Goal: Navigation & Orientation: Understand site structure

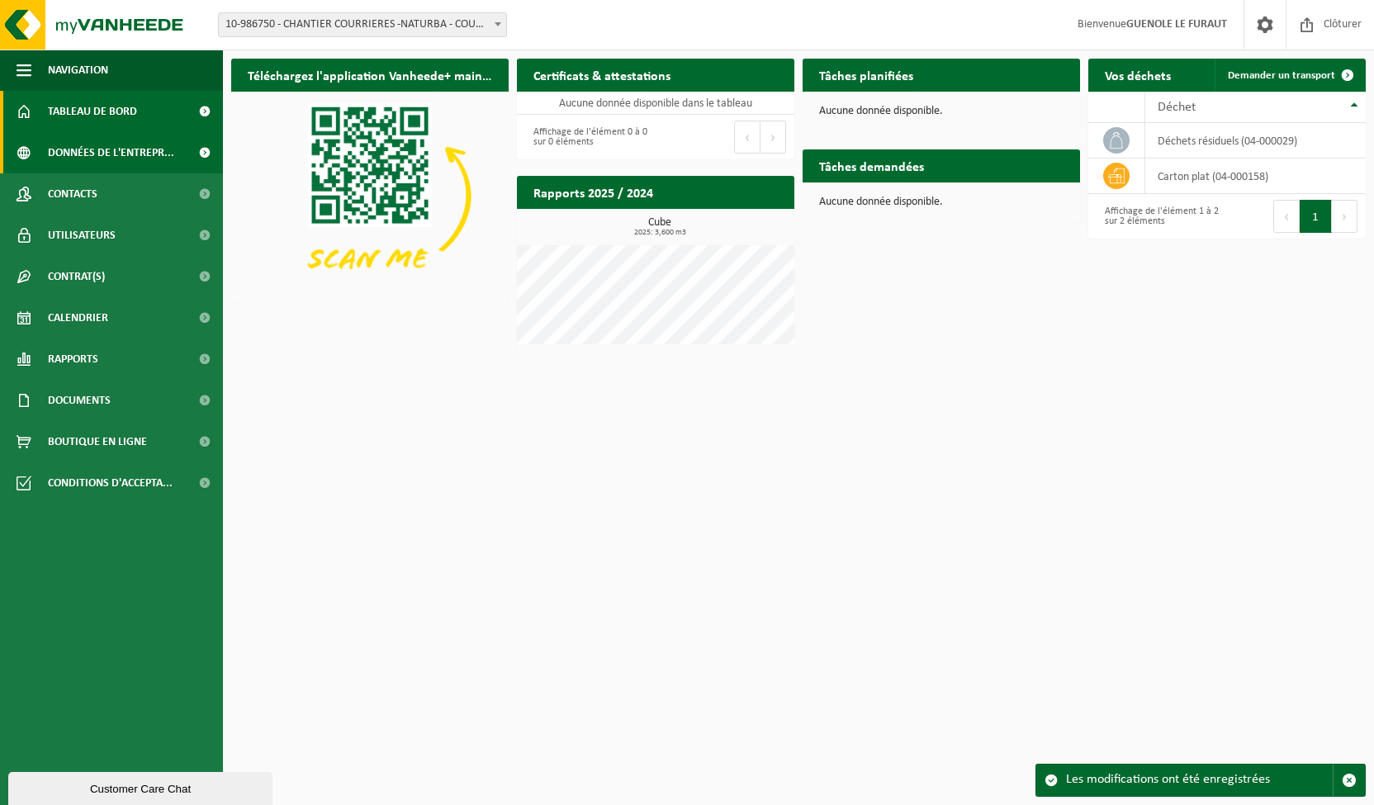
click at [86, 148] on span "Données de l'entrepr..." at bounding box center [111, 152] width 126 height 41
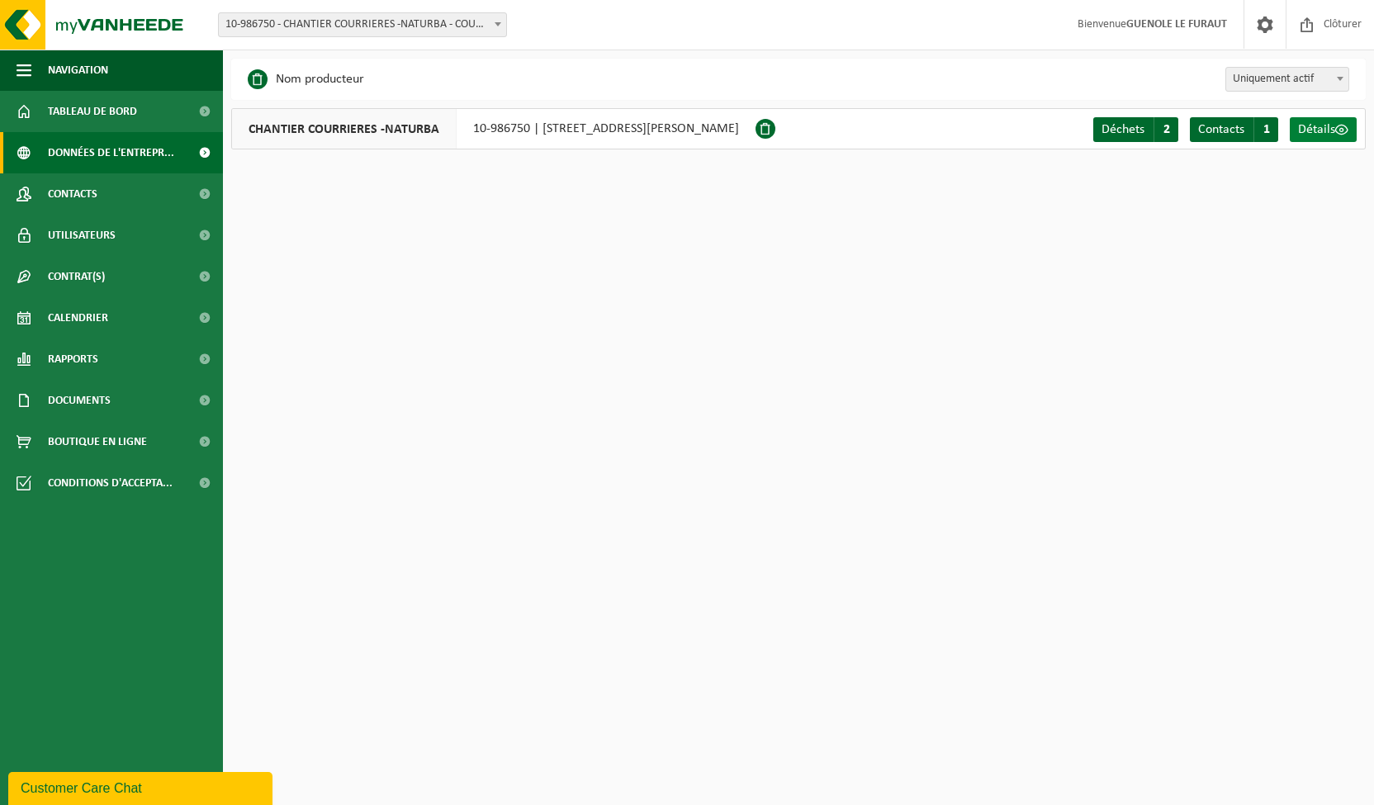
click at [1307, 126] on span "Détails" at bounding box center [1316, 129] width 37 height 13
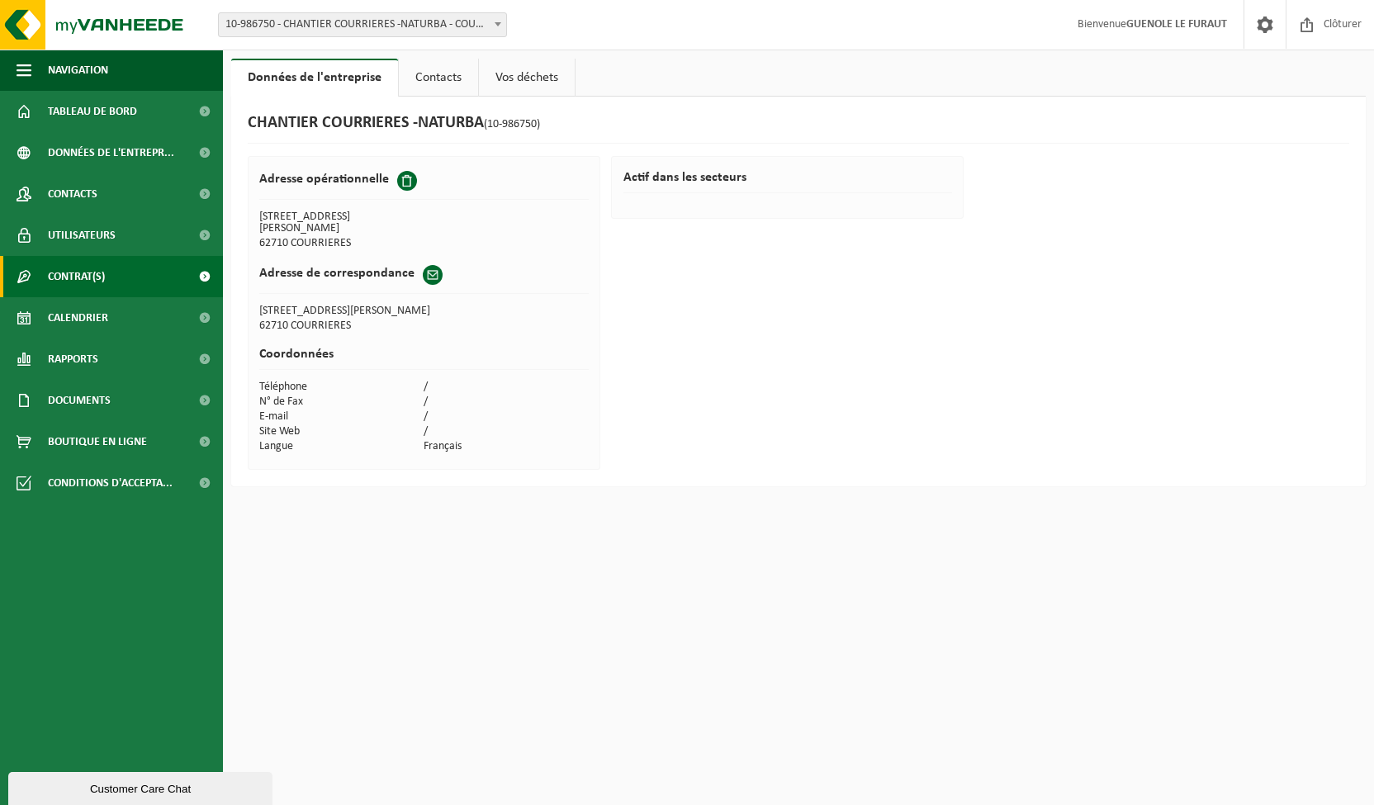
click at [126, 288] on link "Contrat(s)" at bounding box center [111, 276] width 223 height 41
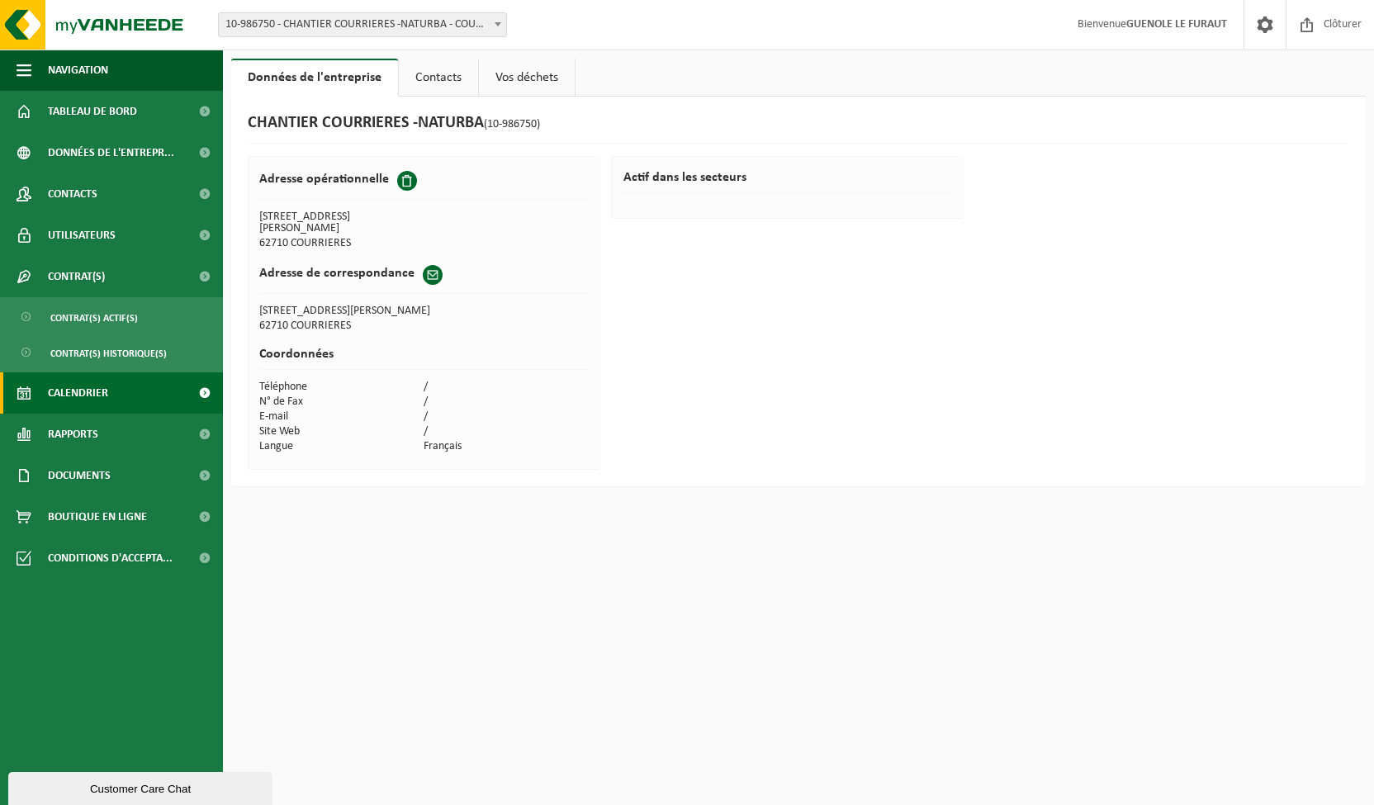
click at [107, 388] on span "Calendrier" at bounding box center [78, 393] width 60 height 41
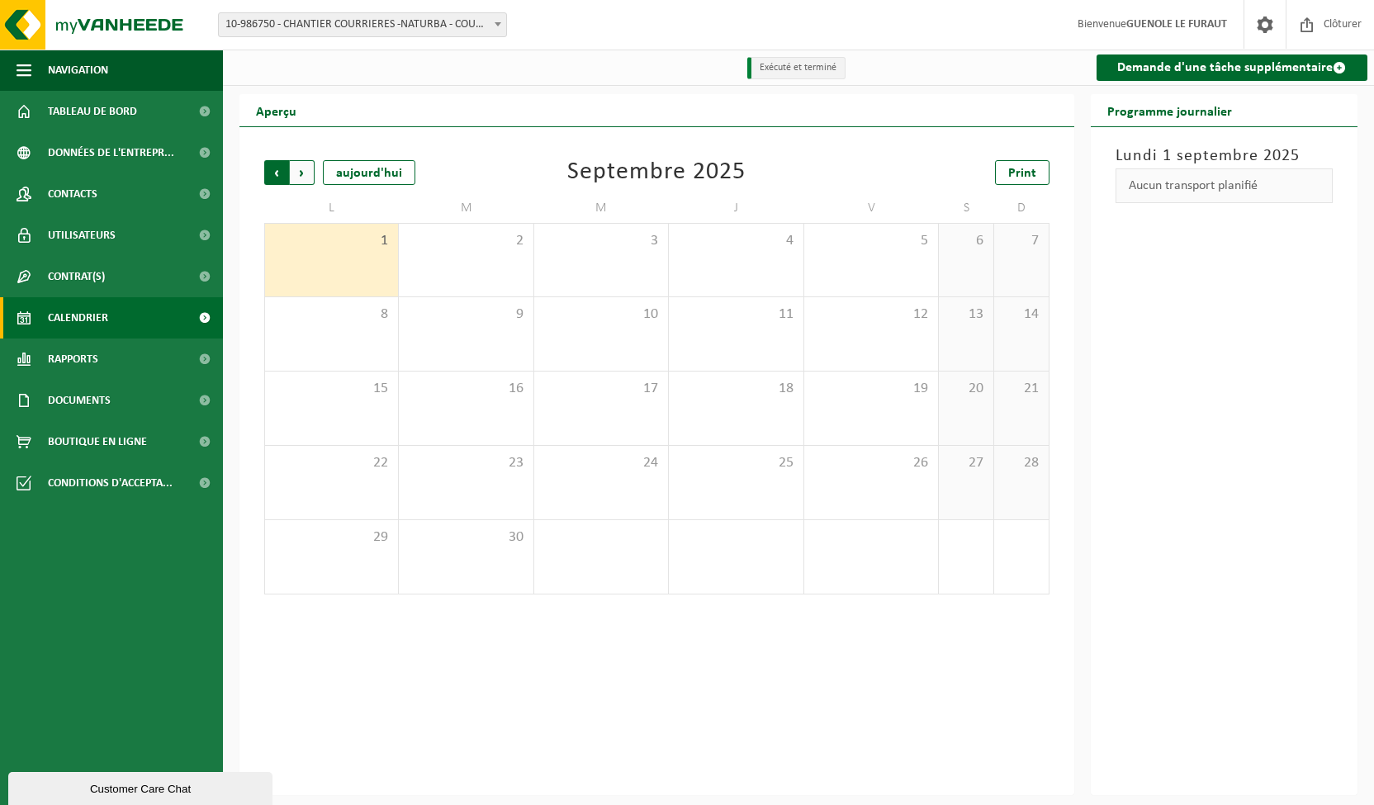
click at [306, 176] on span "Suivant" at bounding box center [302, 172] width 25 height 25
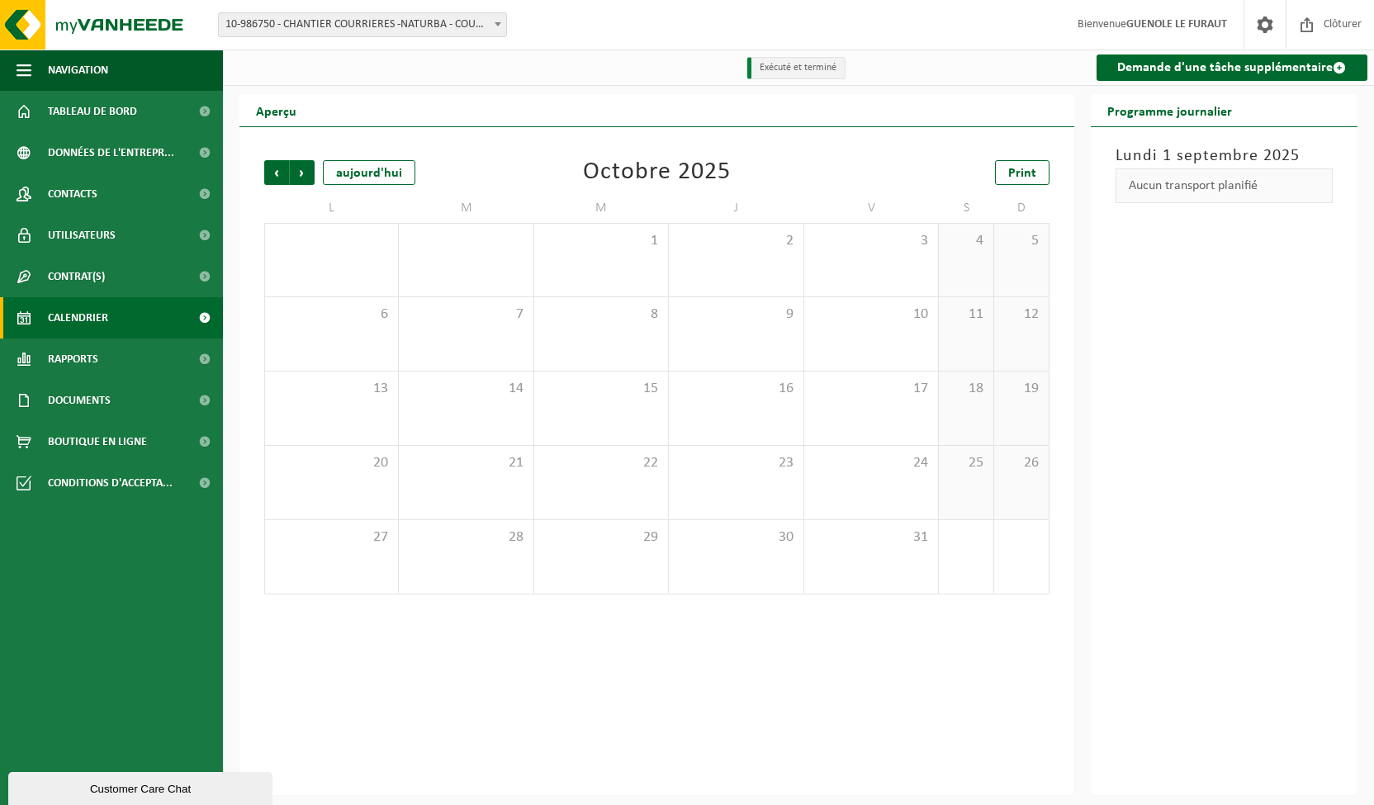
click at [306, 176] on span "Suivant" at bounding box center [302, 172] width 25 height 25
click at [126, 366] on link "Rapports" at bounding box center [111, 359] width 223 height 41
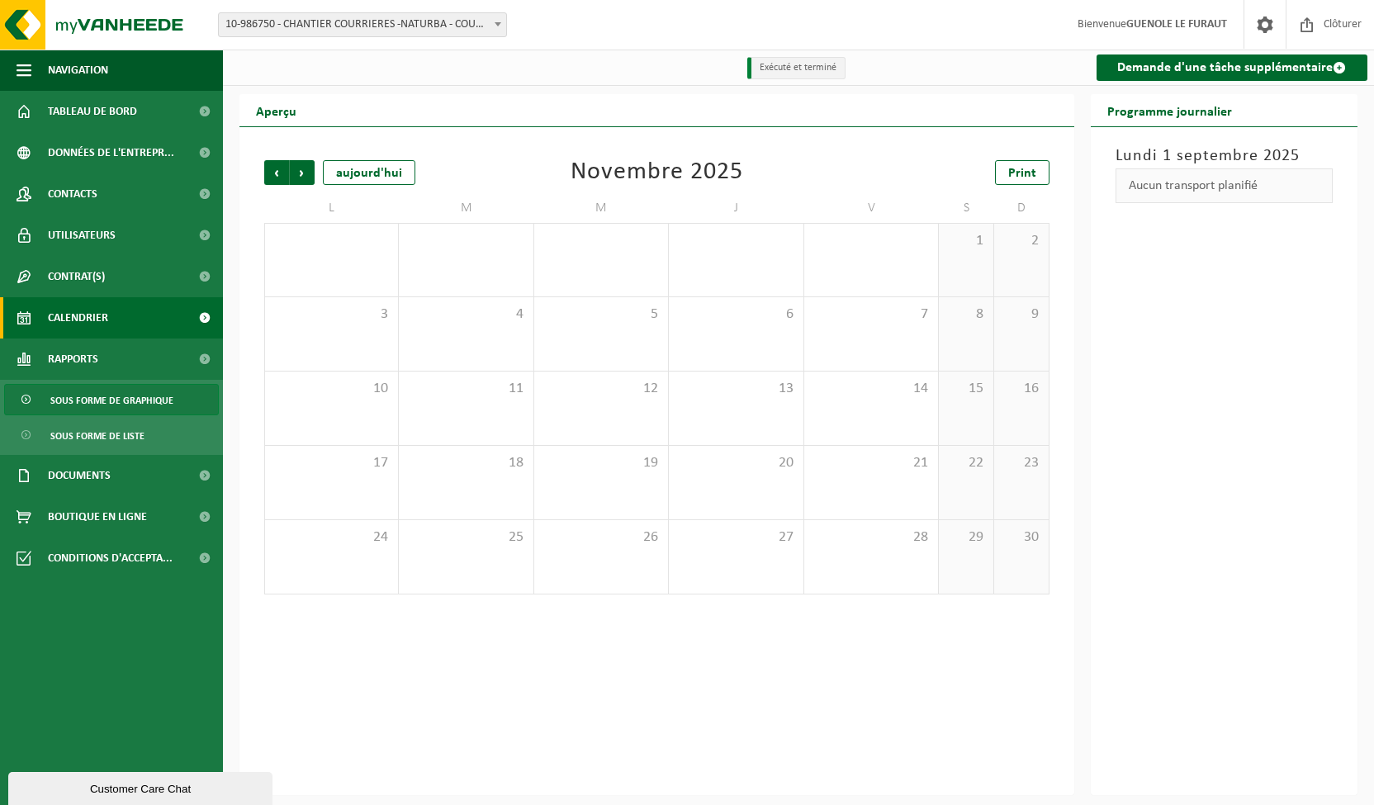
click at [126, 401] on span "Sous forme de graphique" at bounding box center [111, 400] width 123 height 31
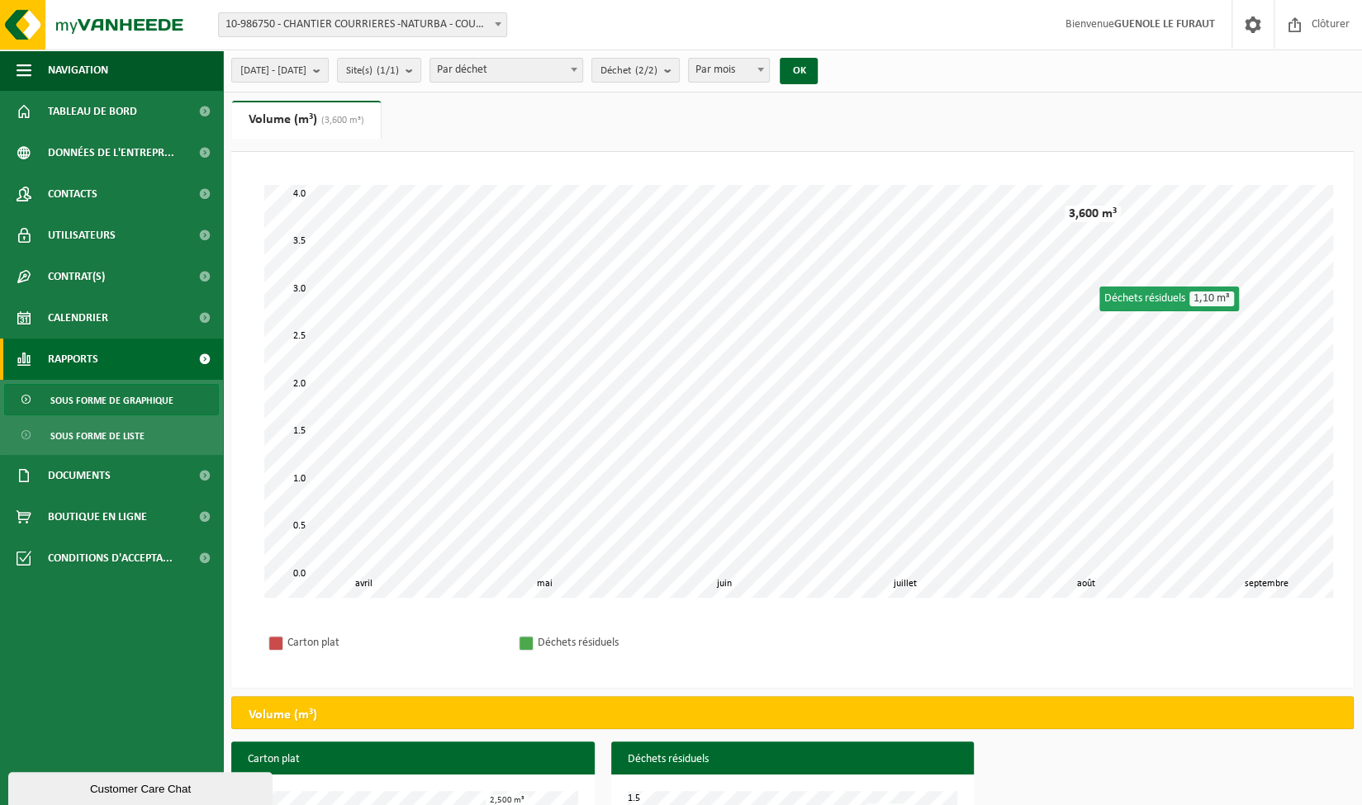
scroll to position [134, 0]
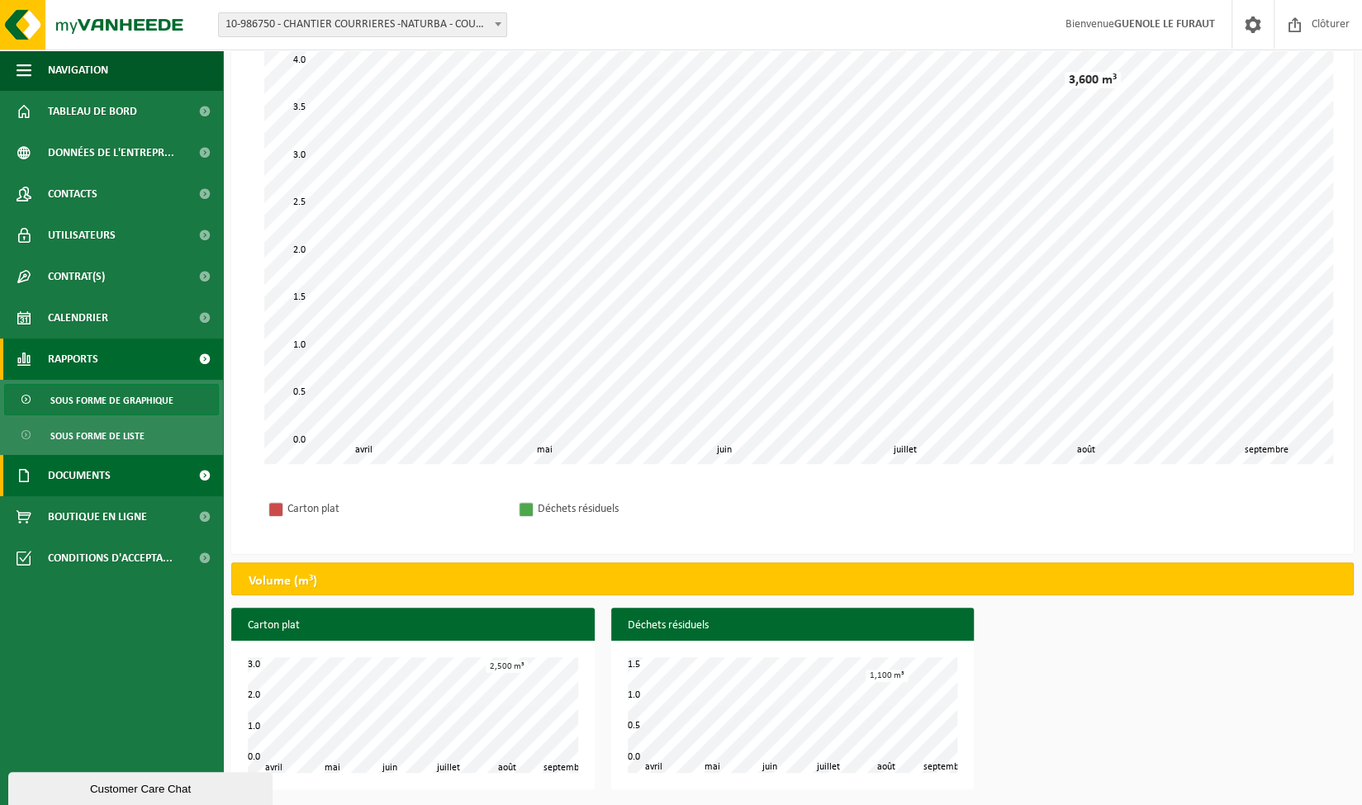
click at [109, 468] on span "Documents" at bounding box center [79, 475] width 63 height 41
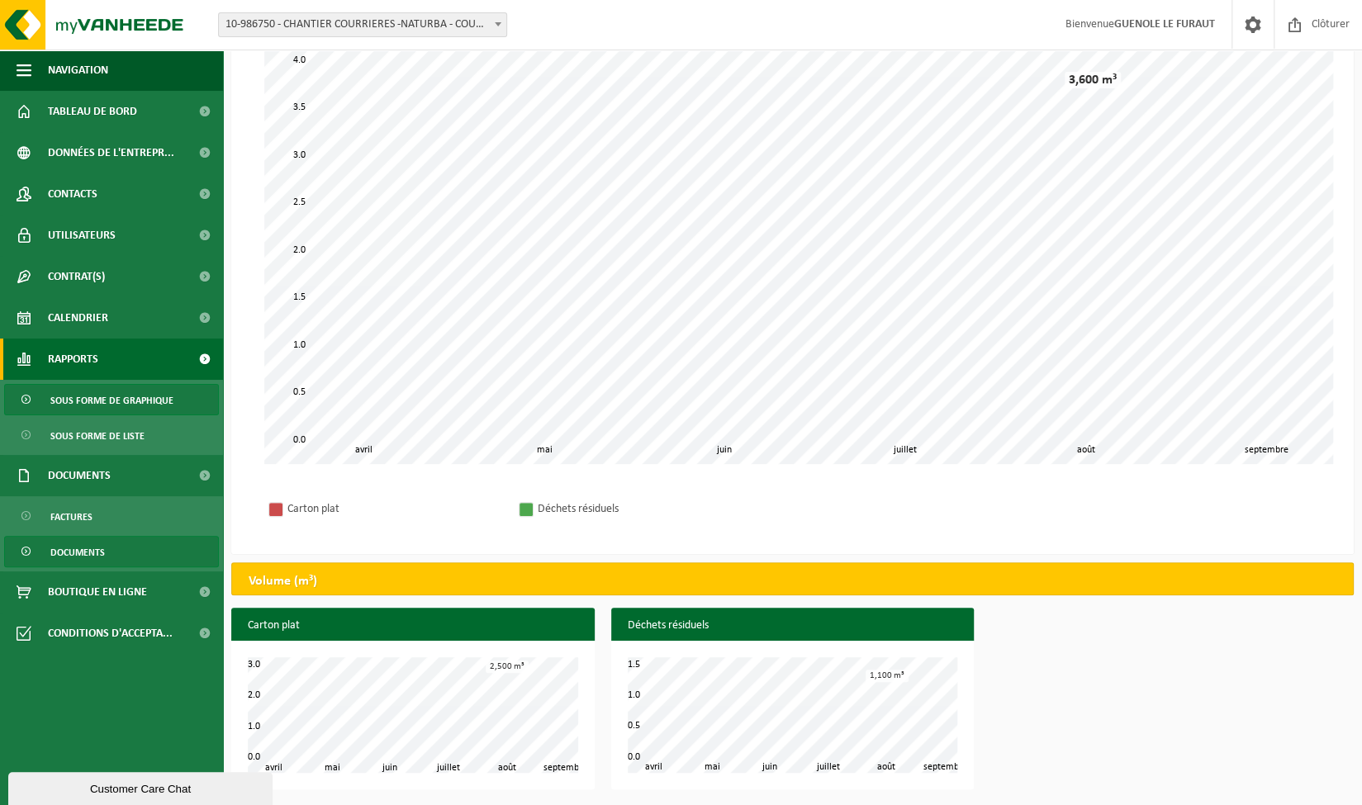
click at [76, 549] on span "Documents" at bounding box center [77, 552] width 55 height 31
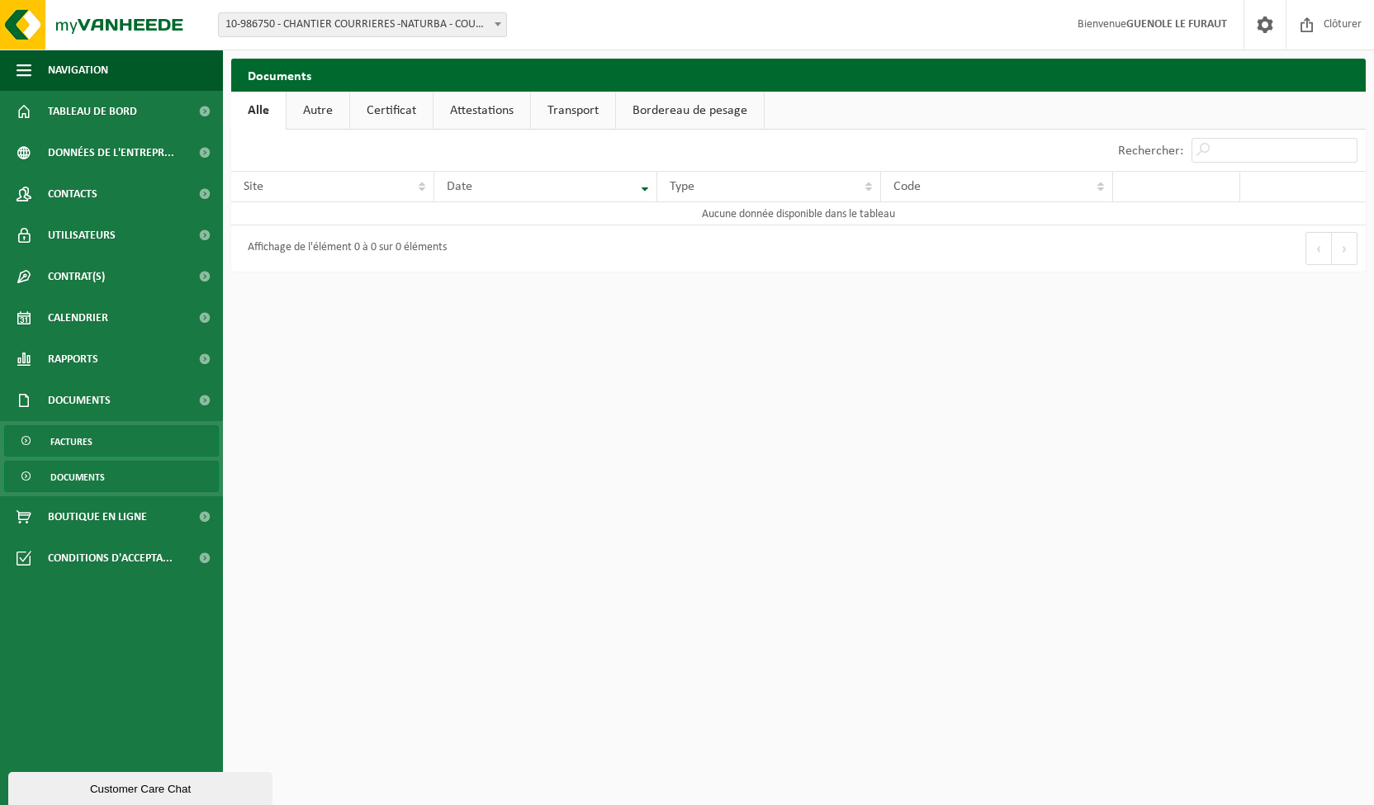
click at [106, 446] on link "Factures" at bounding box center [111, 440] width 215 height 31
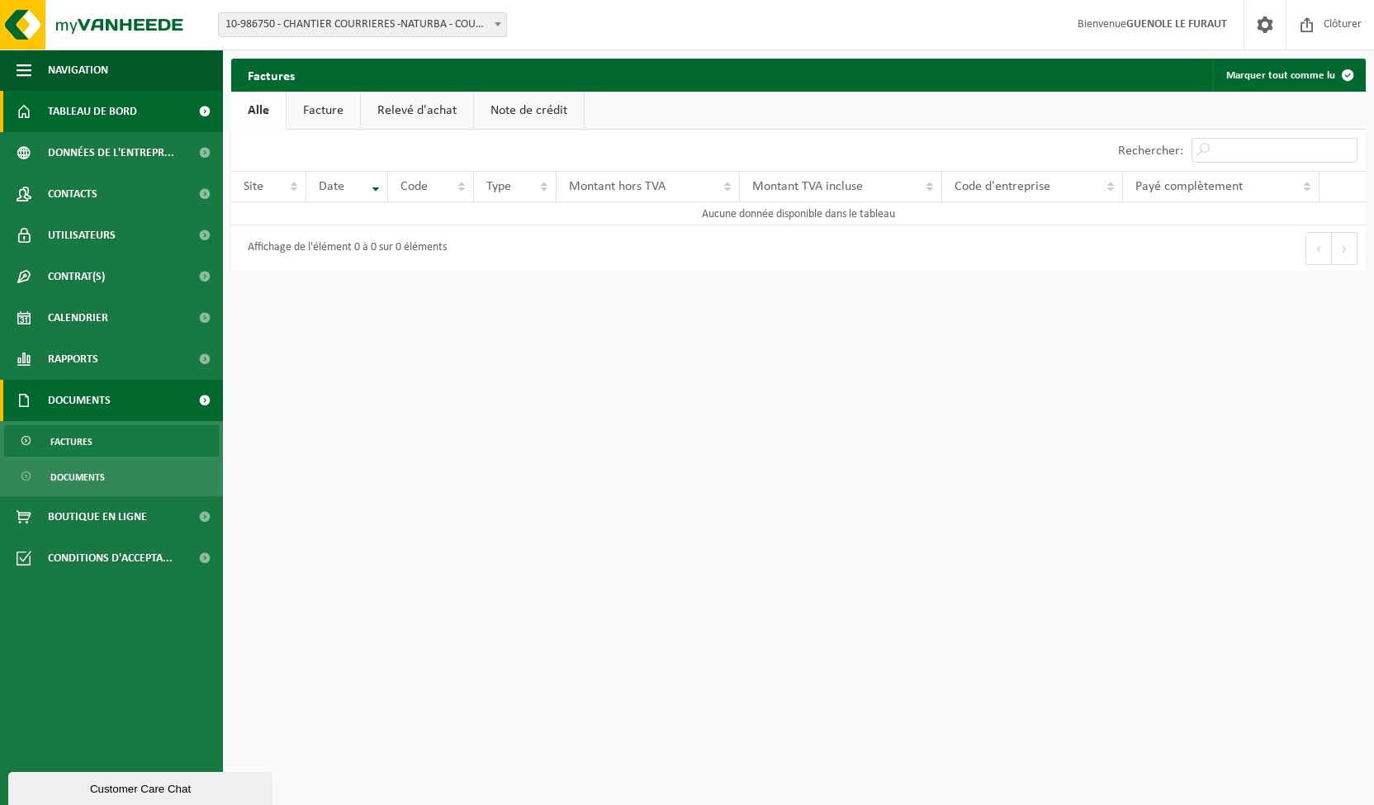
click at [94, 111] on span "Tableau de bord" at bounding box center [92, 111] width 89 height 41
